Goal: Register for event/course

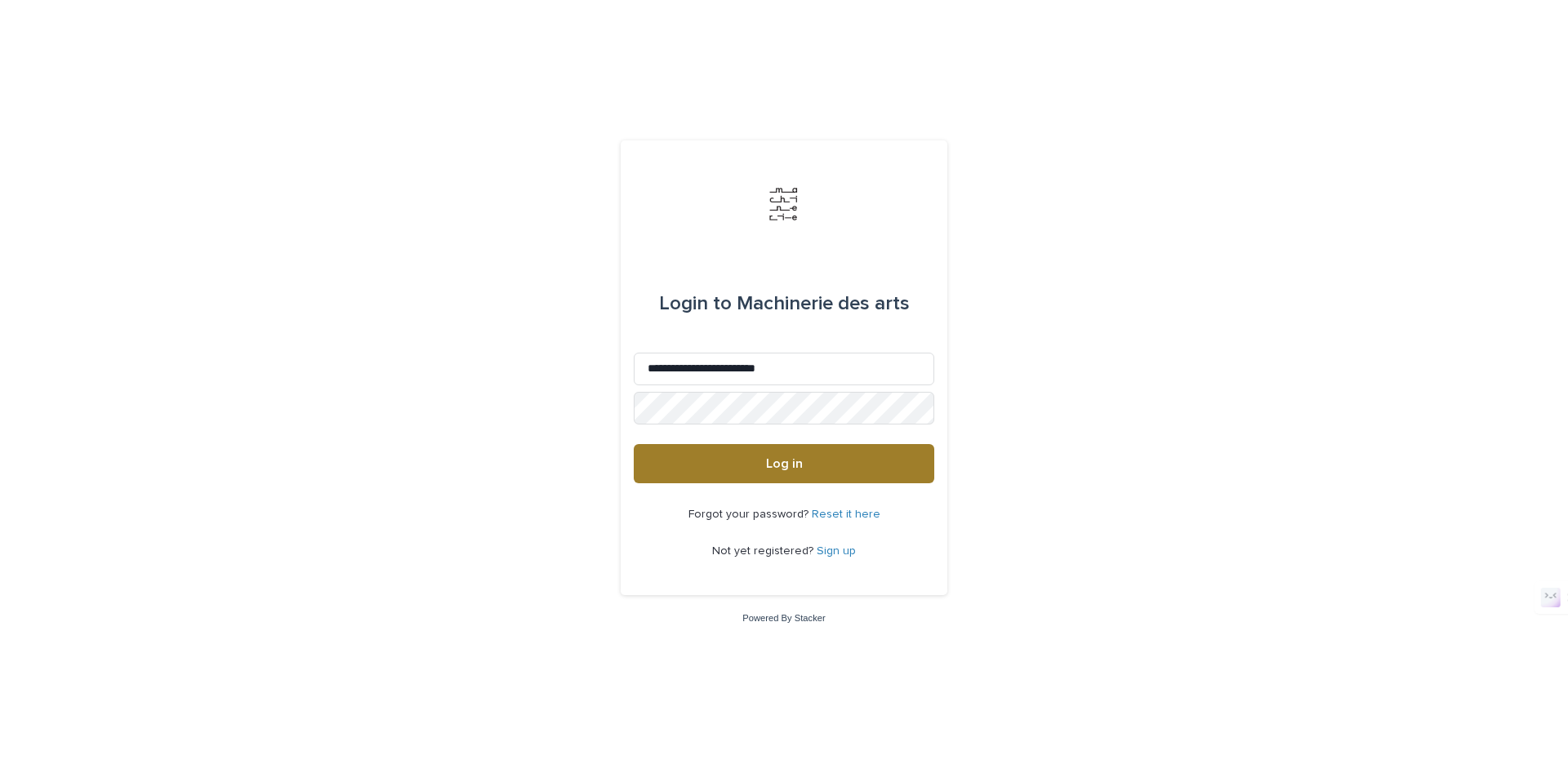
click at [829, 463] on button "Log in" at bounding box center [784, 463] width 301 height 39
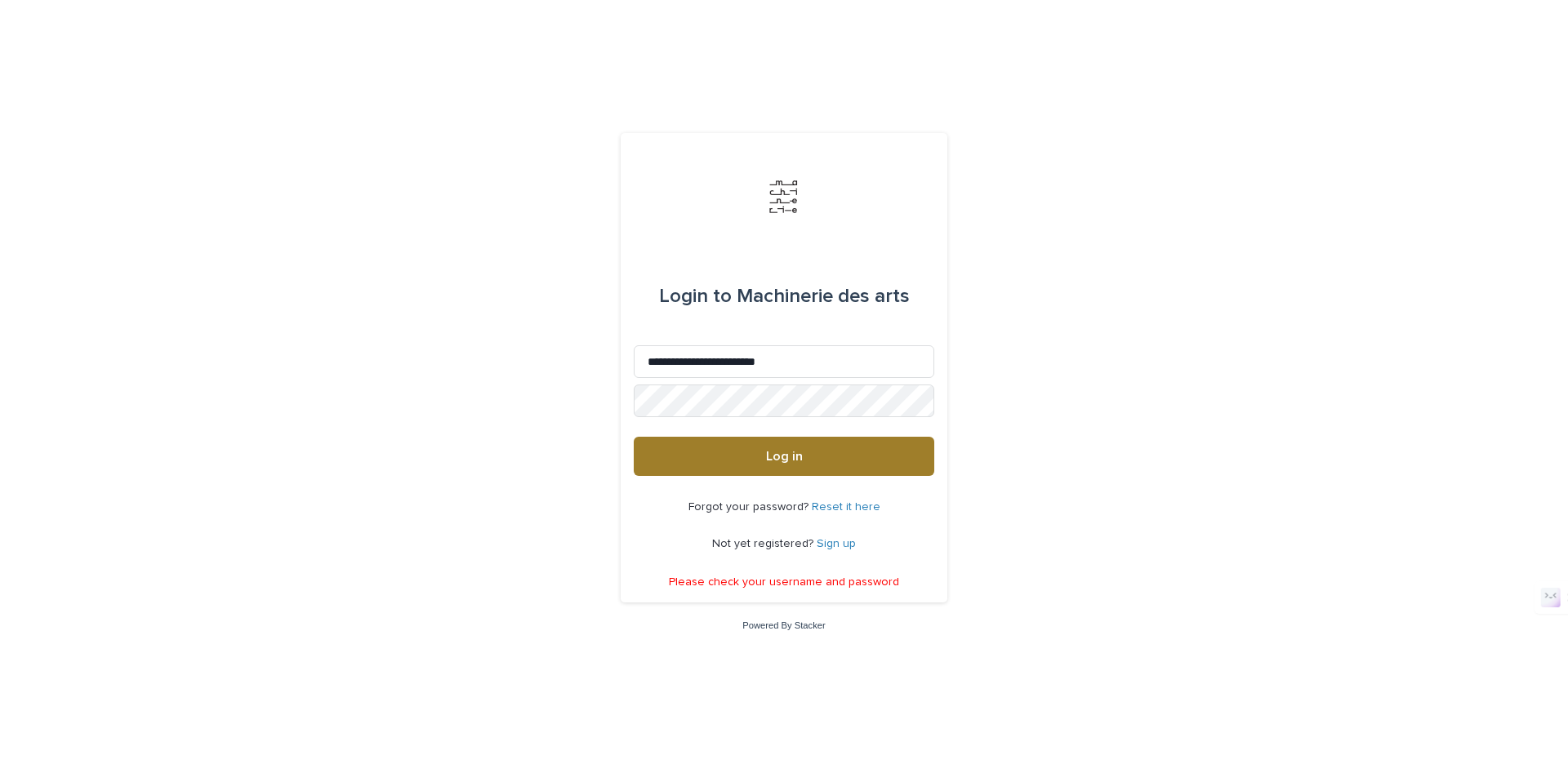
click at [869, 454] on button "Log in" at bounding box center [784, 456] width 301 height 39
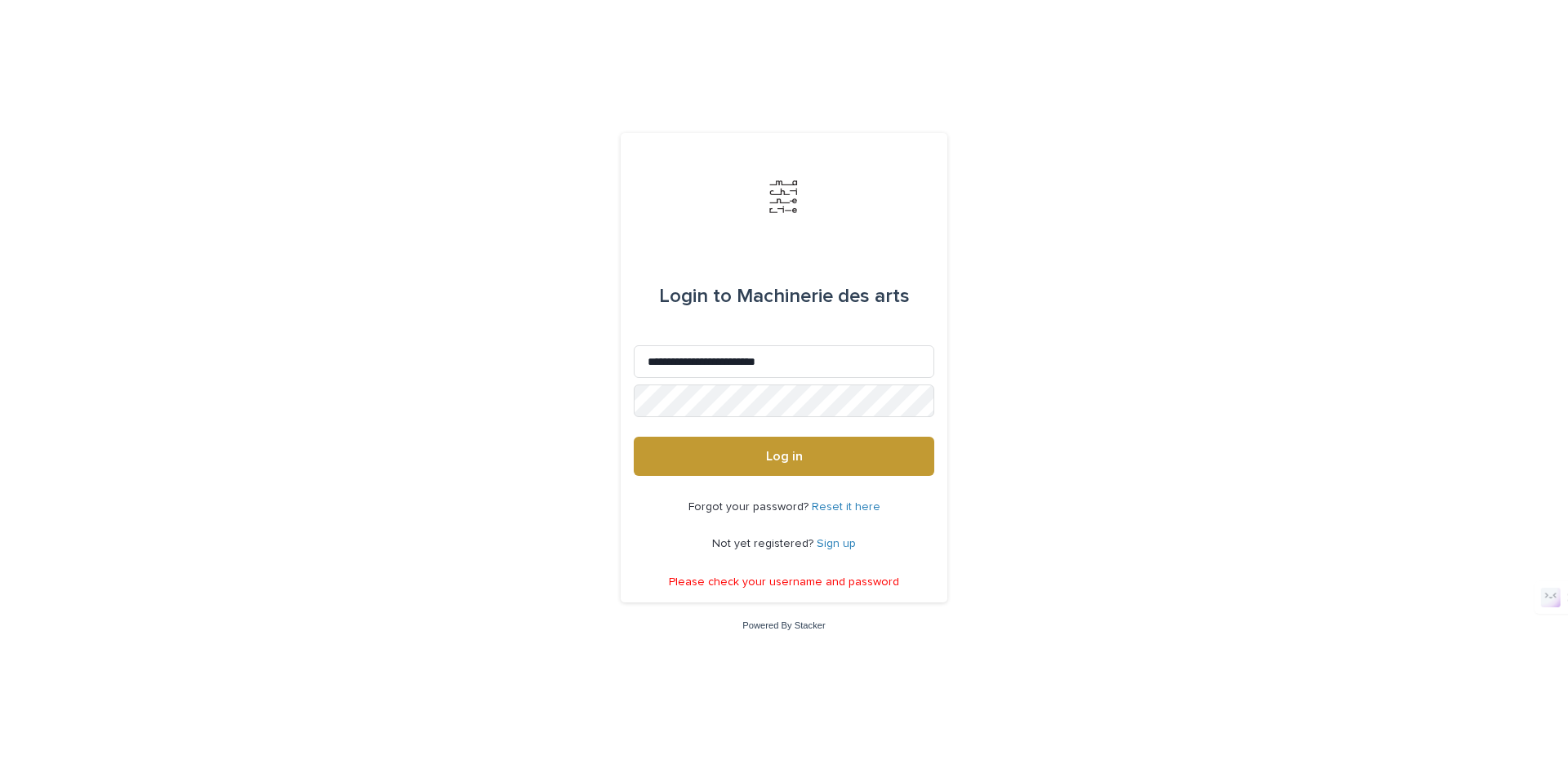
click at [855, 507] on link "Reset it here" at bounding box center [846, 506] width 69 height 12
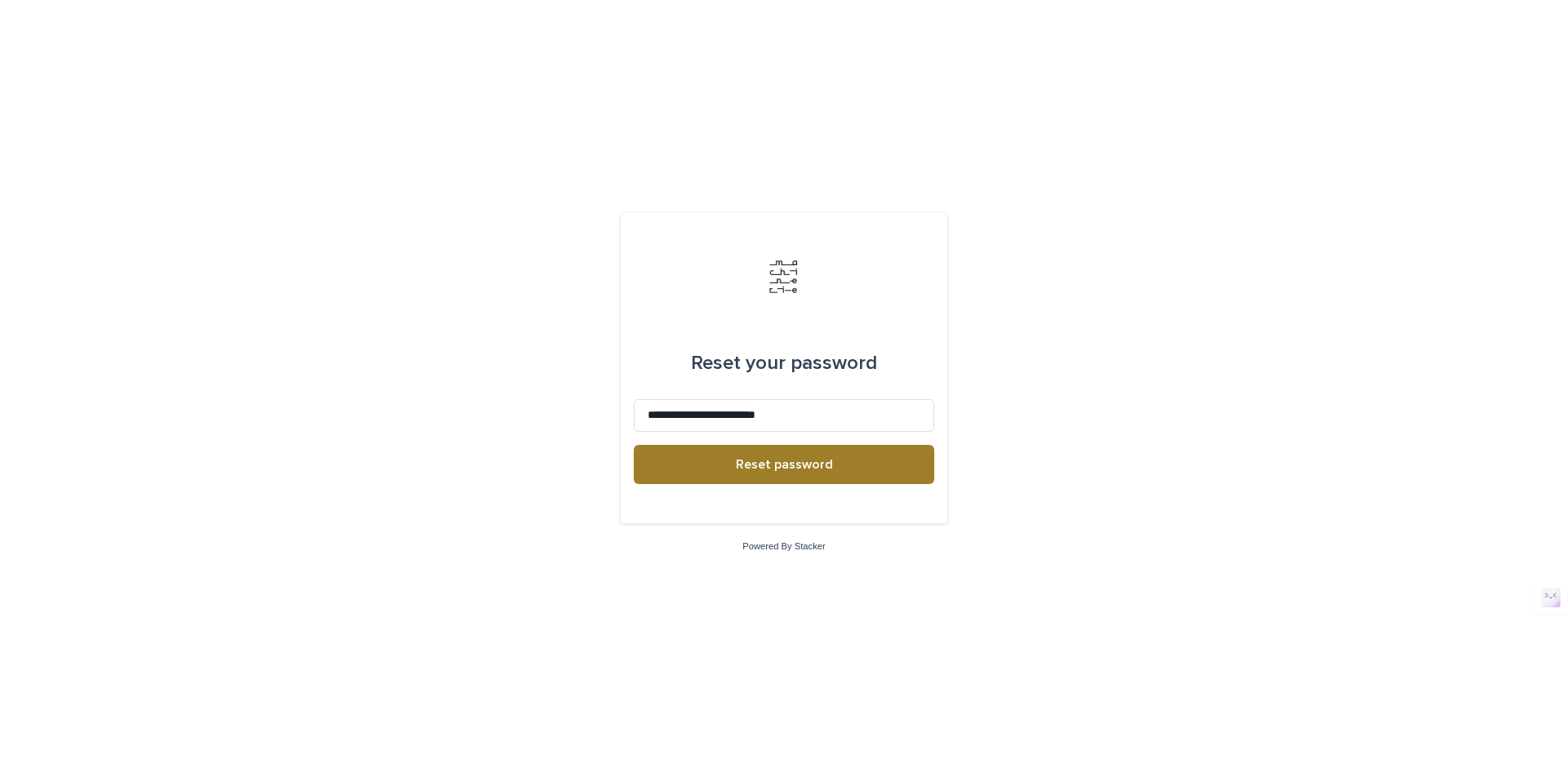
click at [879, 464] on button "Reset password" at bounding box center [784, 464] width 301 height 39
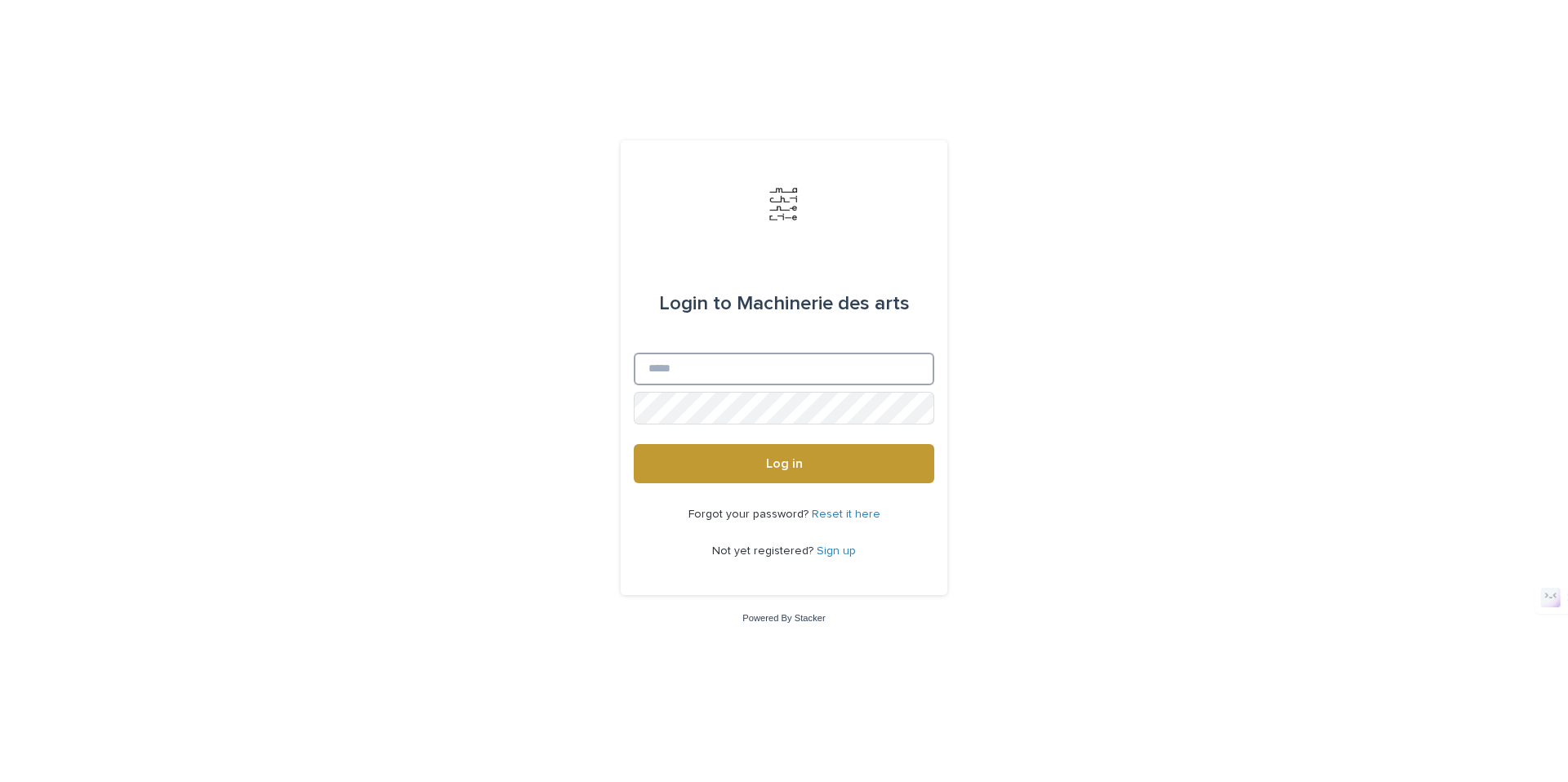
type input "**********"
click at [913, 461] on button "Log in" at bounding box center [784, 463] width 301 height 39
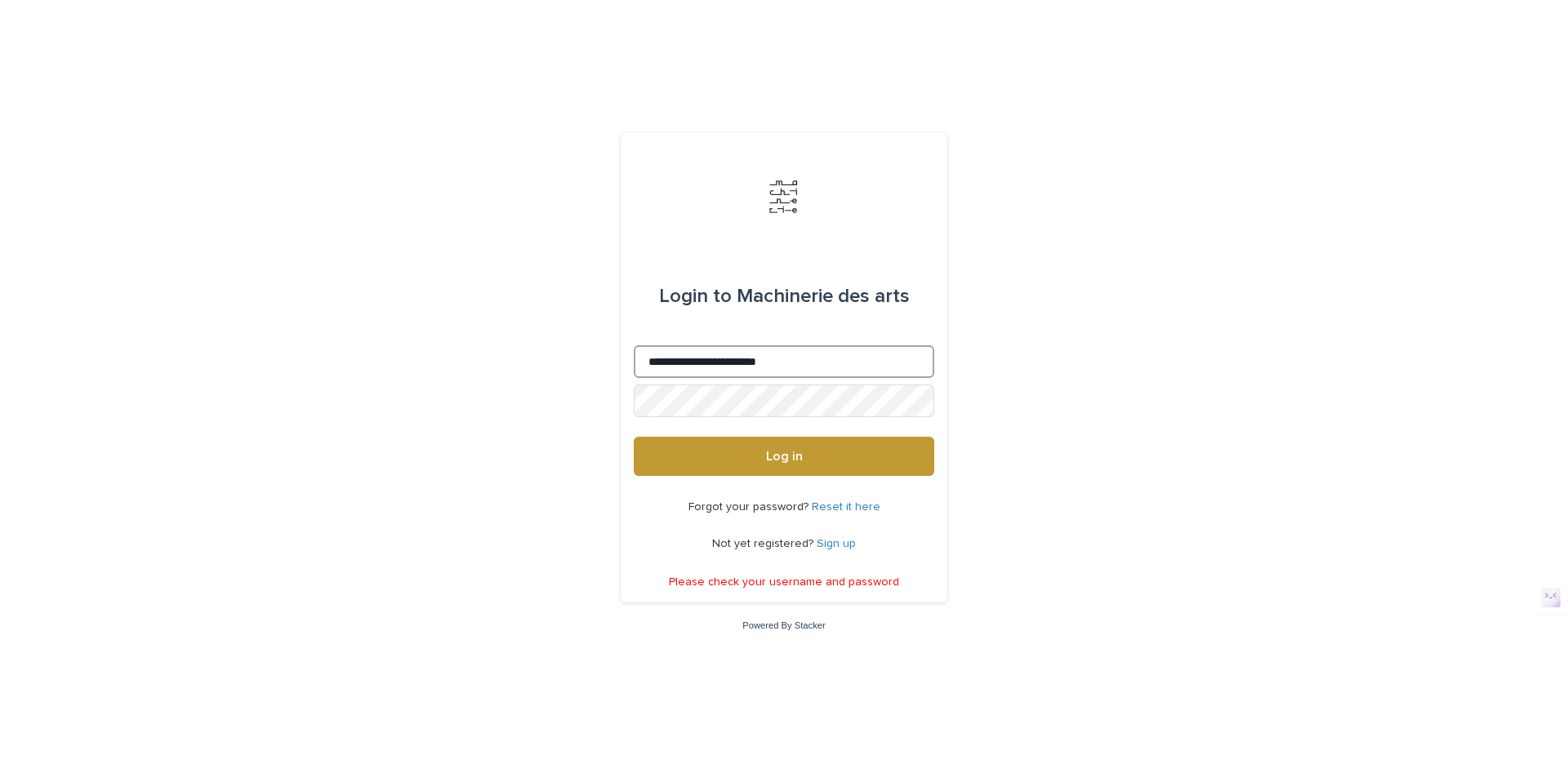
click at [850, 359] on input "**********" at bounding box center [784, 361] width 301 height 33
click at [934, 385] on div at bounding box center [934, 385] width 0 height 0
click at [841, 539] on link "Sign up" at bounding box center [837, 543] width 39 height 12
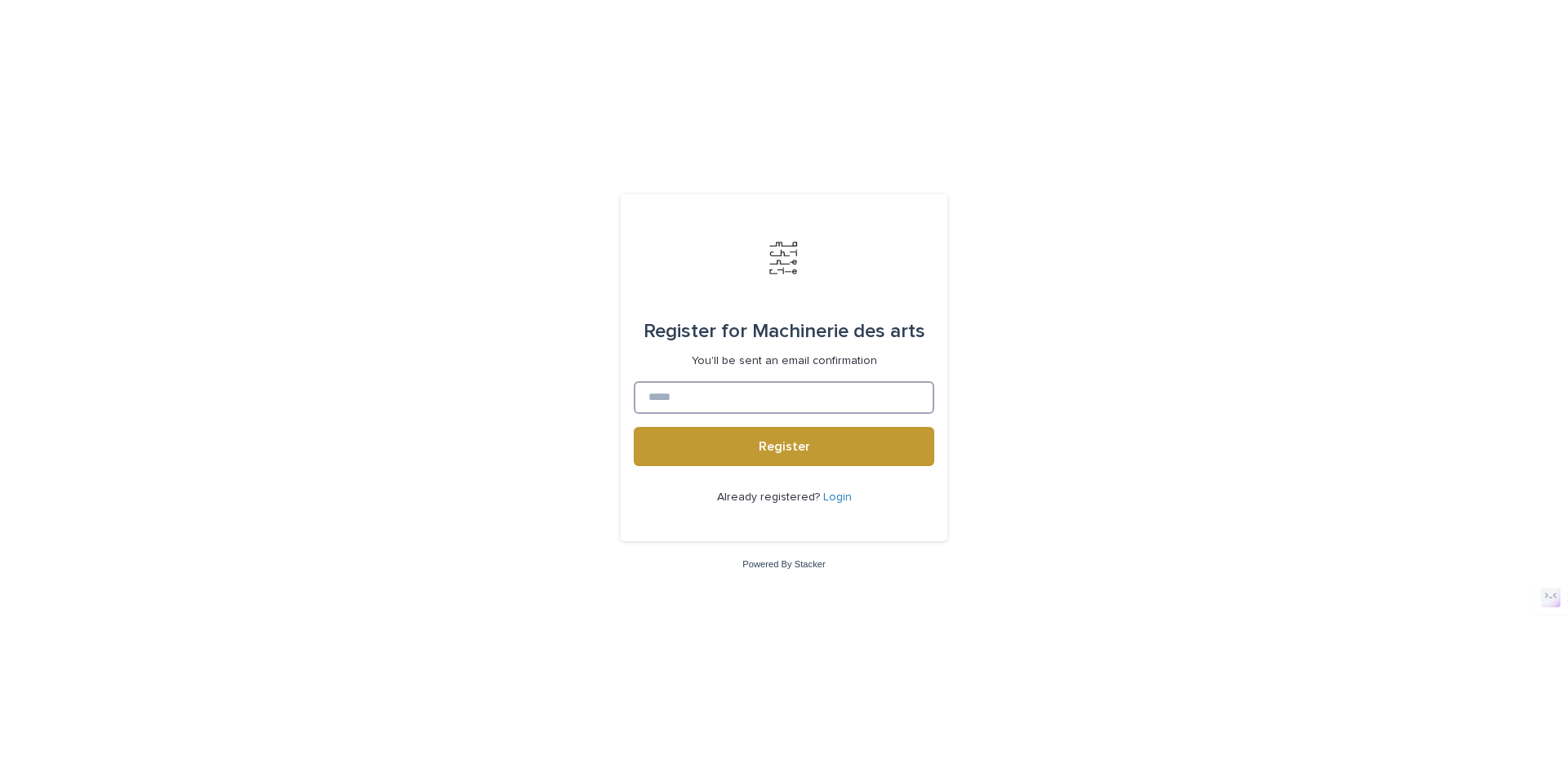
click at [860, 392] on input at bounding box center [784, 397] width 301 height 33
type input "**********"
click at [896, 447] on button "Register" at bounding box center [784, 446] width 301 height 39
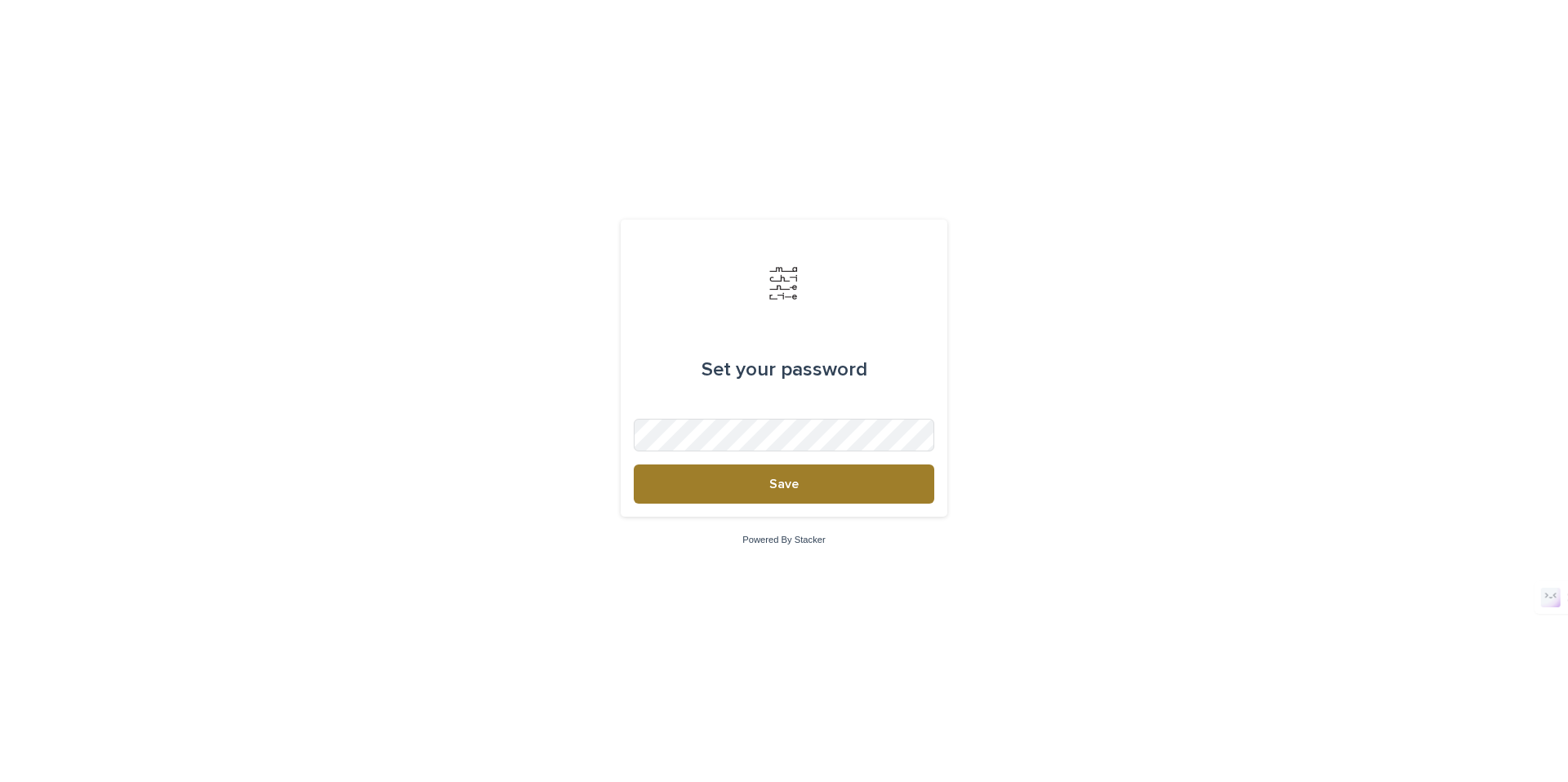
click at [736, 482] on button "Save" at bounding box center [784, 484] width 301 height 39
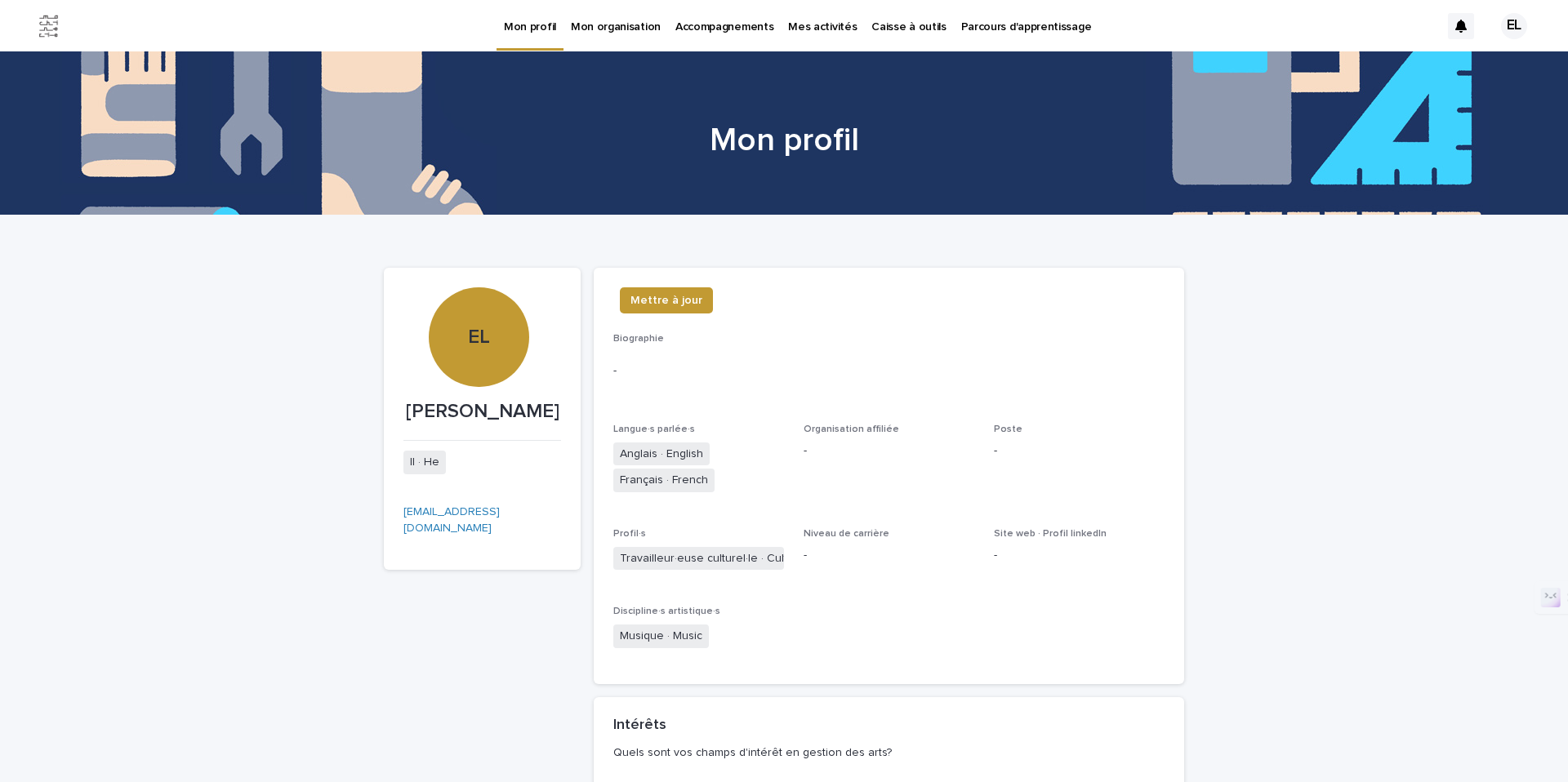
click at [887, 23] on p "Caisse à outils" at bounding box center [908, 17] width 74 height 34
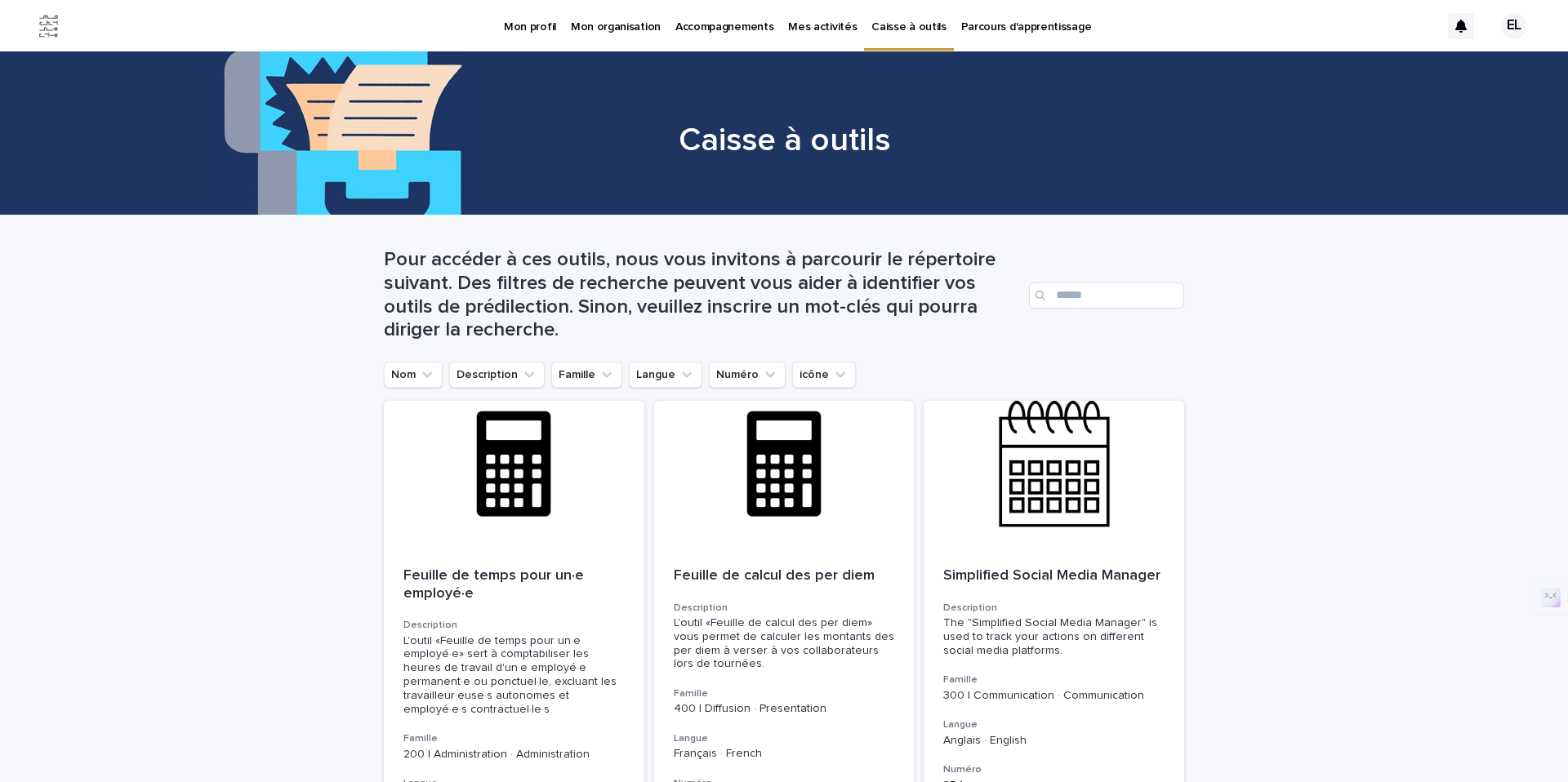
click at [1044, 24] on p "Parcours d'apprentissage" at bounding box center [1027, 17] width 131 height 34
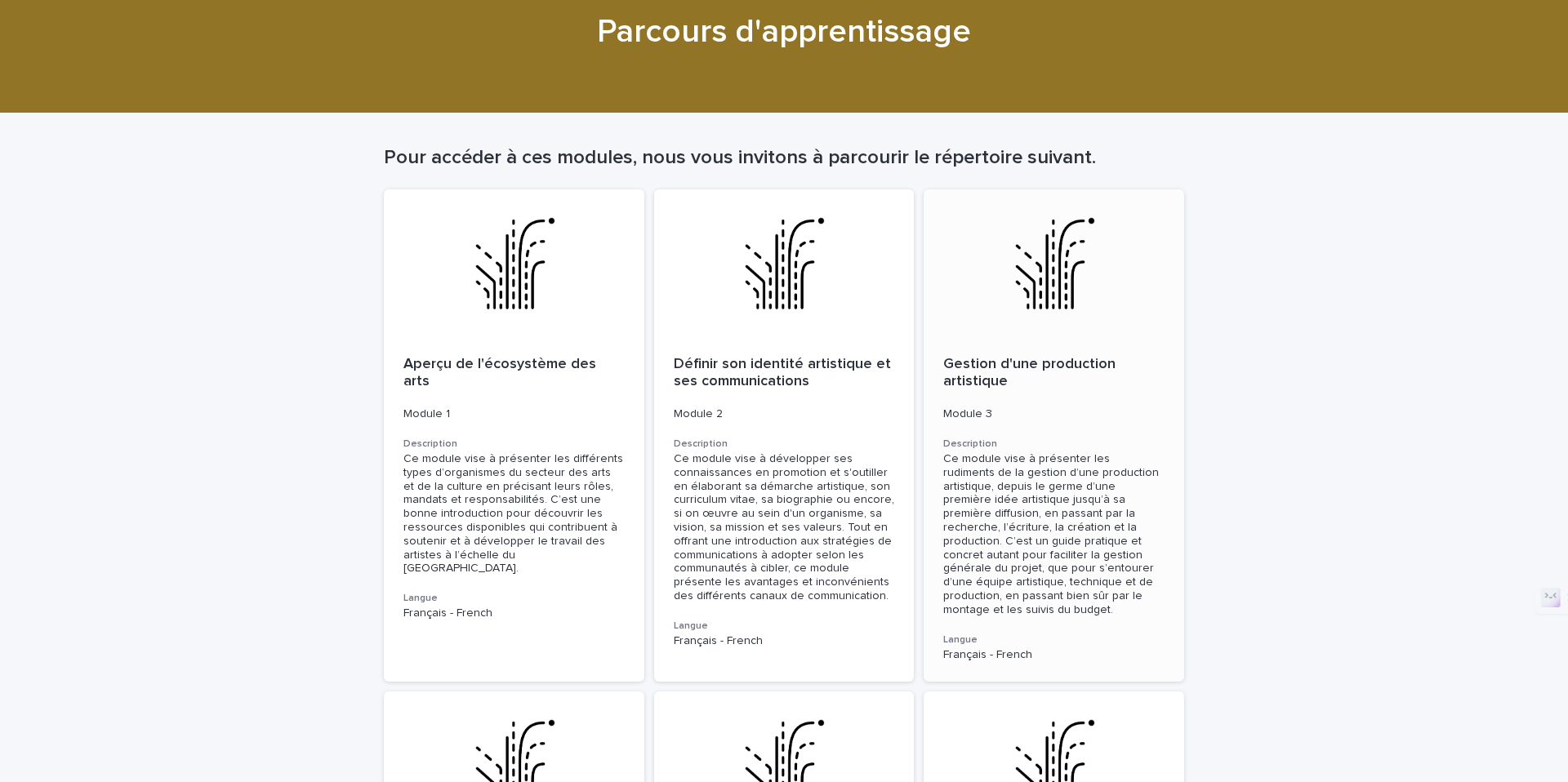
scroll to position [186, 0]
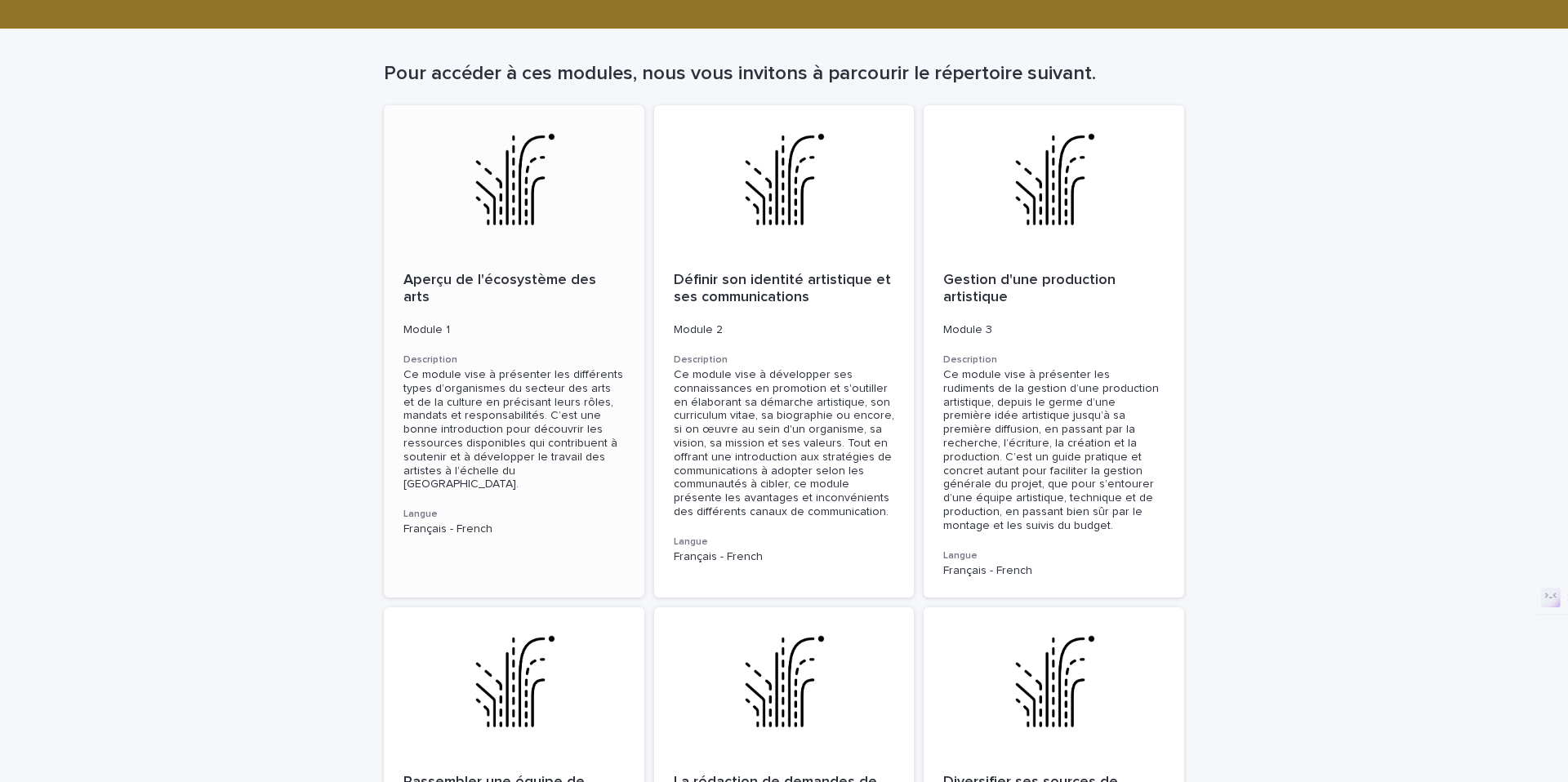
click at [507, 323] on p "Module 1" at bounding box center [514, 330] width 221 height 14
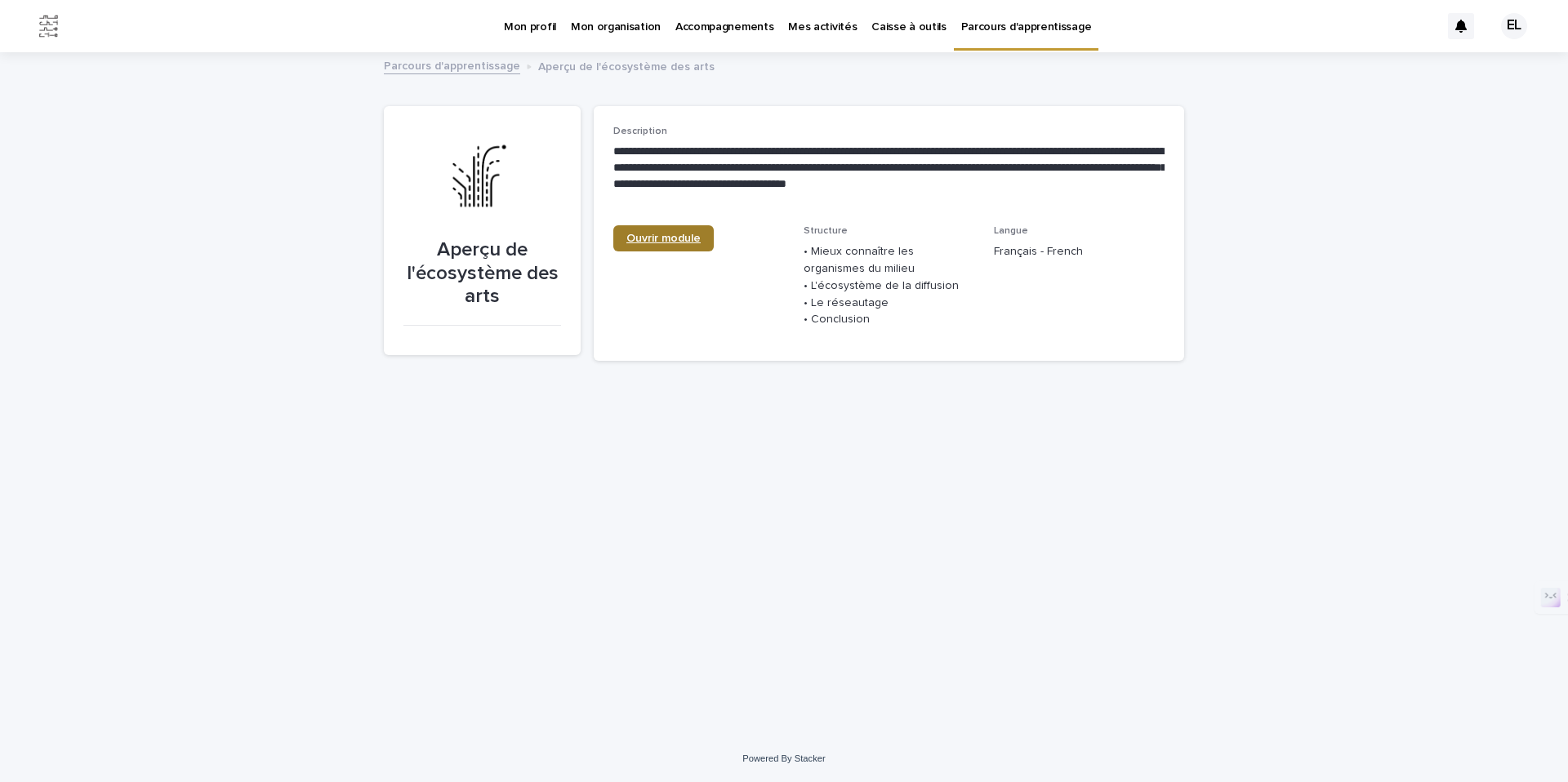
click at [651, 242] on span "Ouvrir module" at bounding box center [663, 238] width 74 height 12
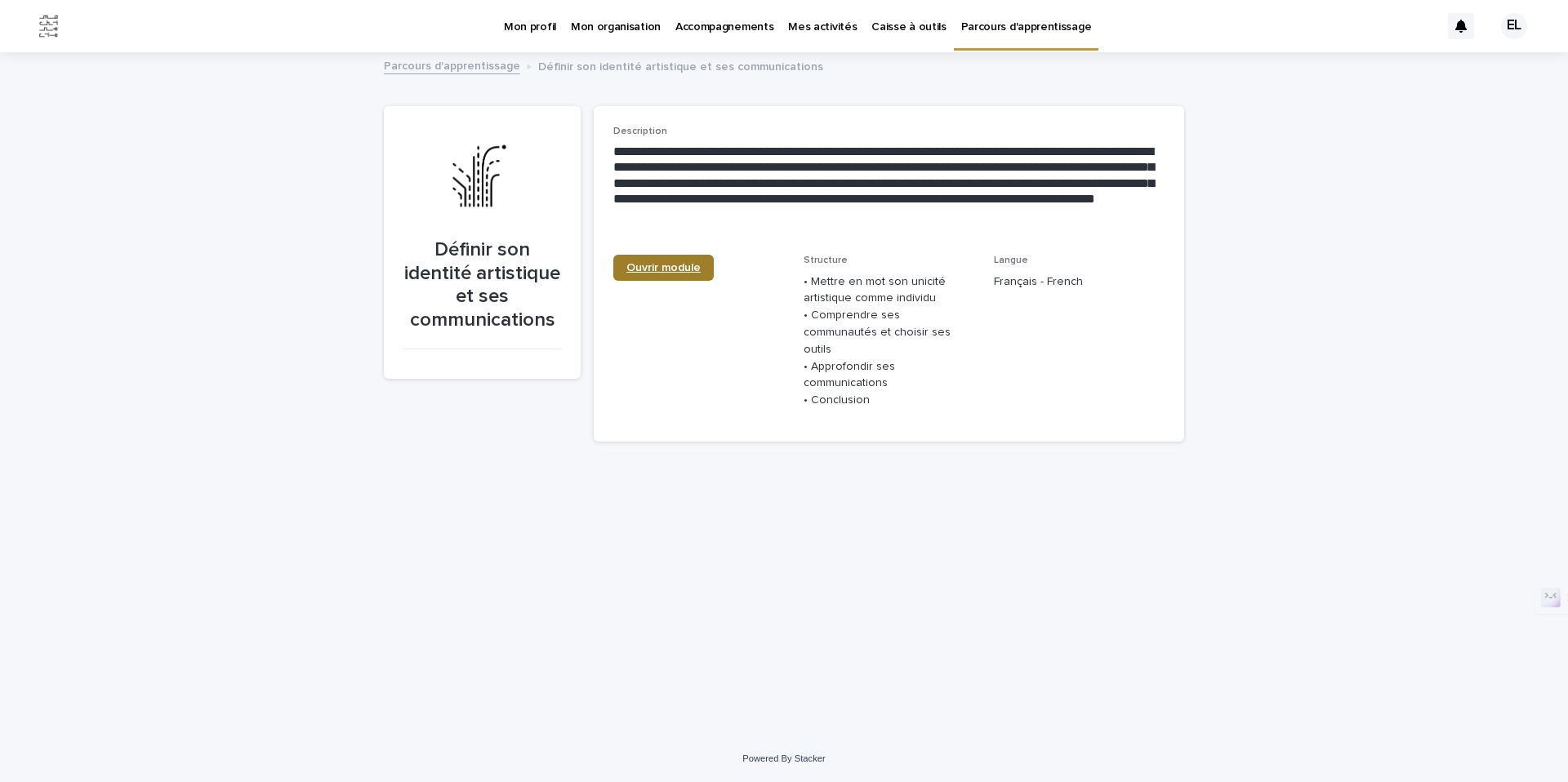
click at [689, 270] on span "Ouvrir module" at bounding box center [663, 268] width 74 height 12
